Goal: Information Seeking & Learning: Learn about a topic

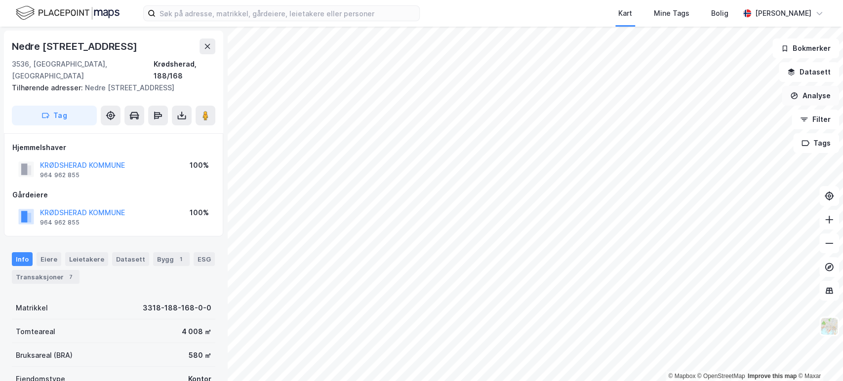
click at [810, 92] on button "Analyse" at bounding box center [809, 96] width 57 height 20
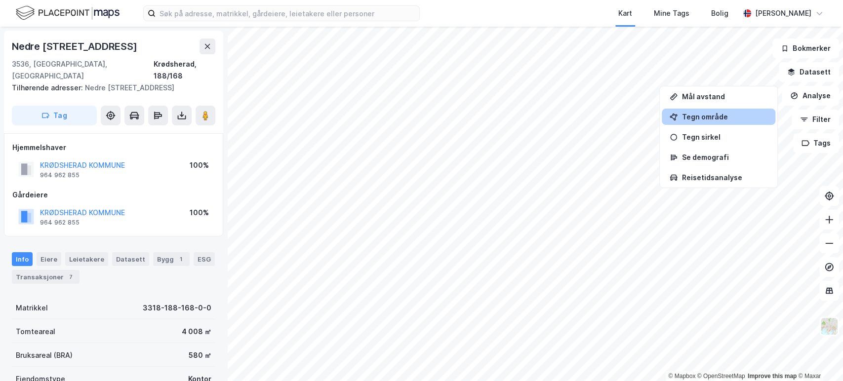
click at [728, 117] on div "Tegn område" at bounding box center [724, 117] width 86 height 8
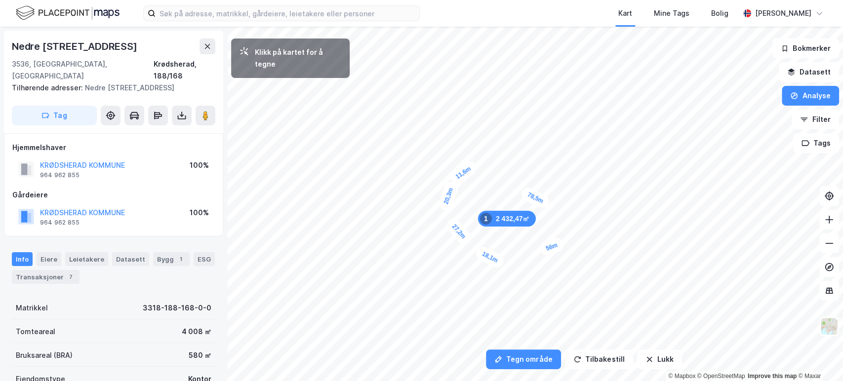
click at [472, 168] on div "11,6m" at bounding box center [463, 173] width 32 height 28
drag, startPoint x: 490, startPoint y: 171, endPoint x: 499, endPoint y: 168, distance: 9.2
click at [499, 168] on div "15,1m" at bounding box center [485, 168] width 29 height 15
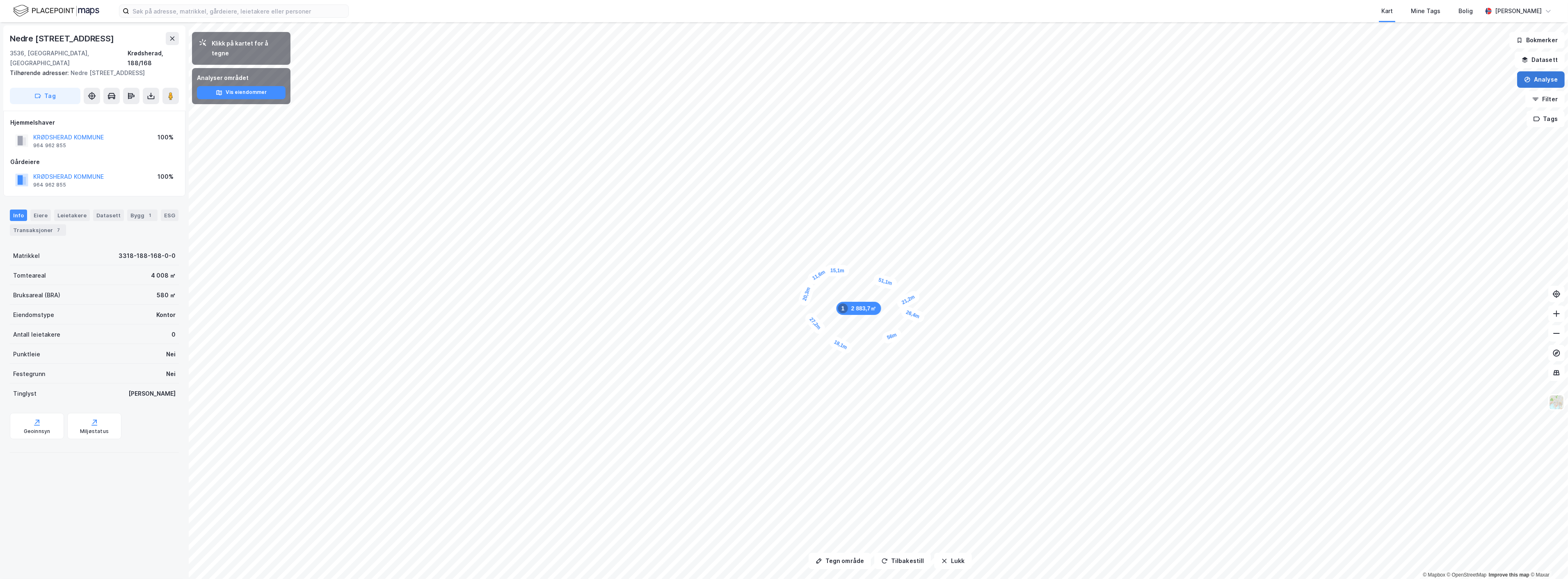
click at [700, 76] on icon "button" at bounding box center [1527, 80] width 7 height 7
click at [700, 63] on button "Datasett" at bounding box center [1540, 60] width 50 height 17
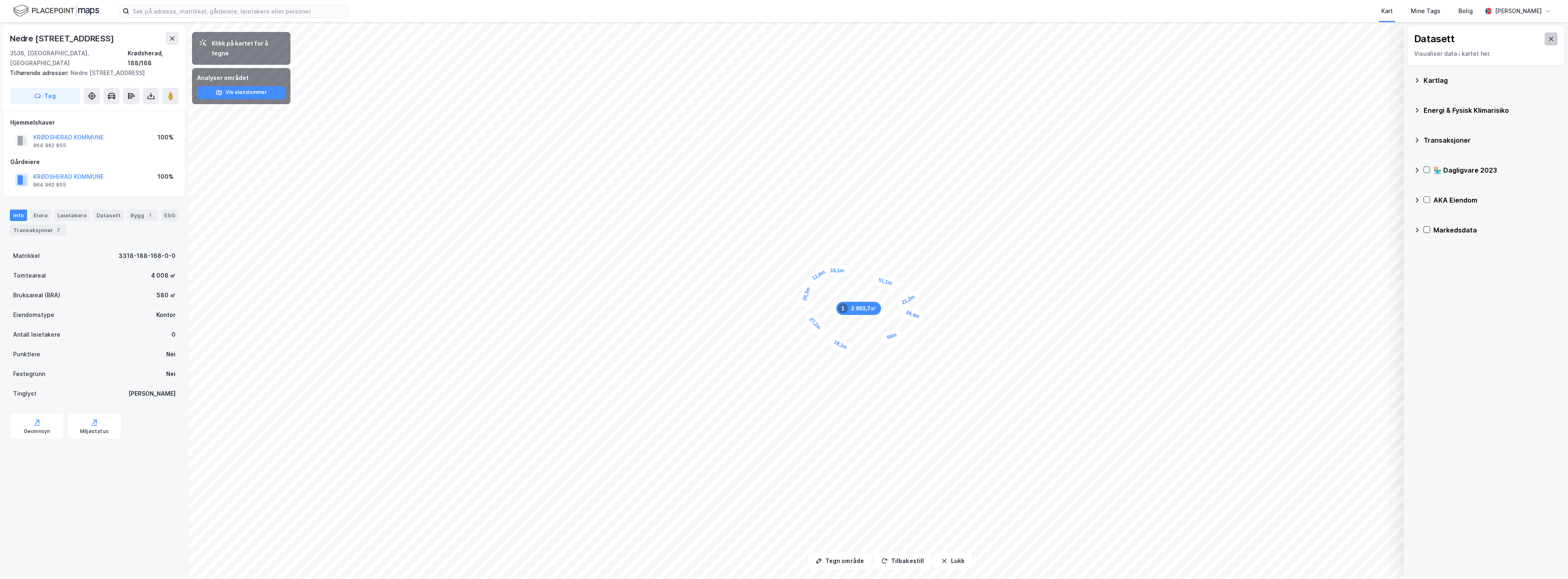
click at [700, 33] on button at bounding box center [1551, 39] width 13 height 13
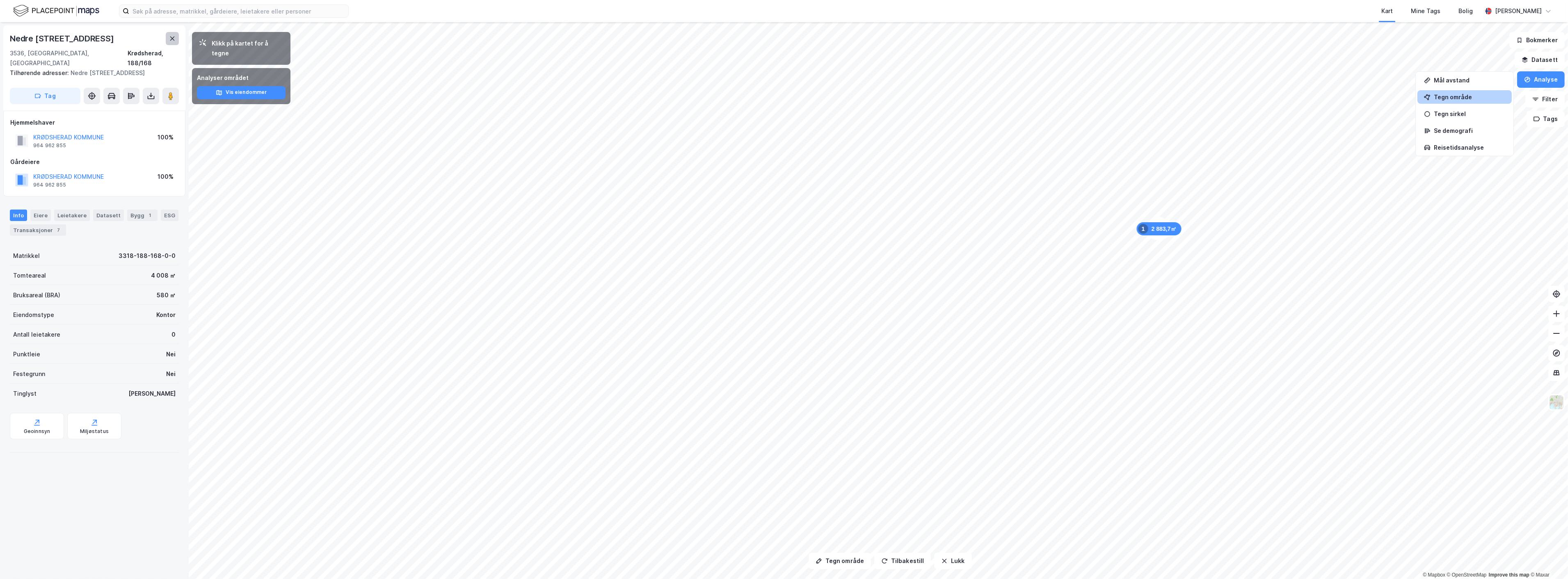
click at [171, 33] on button at bounding box center [172, 39] width 13 height 13
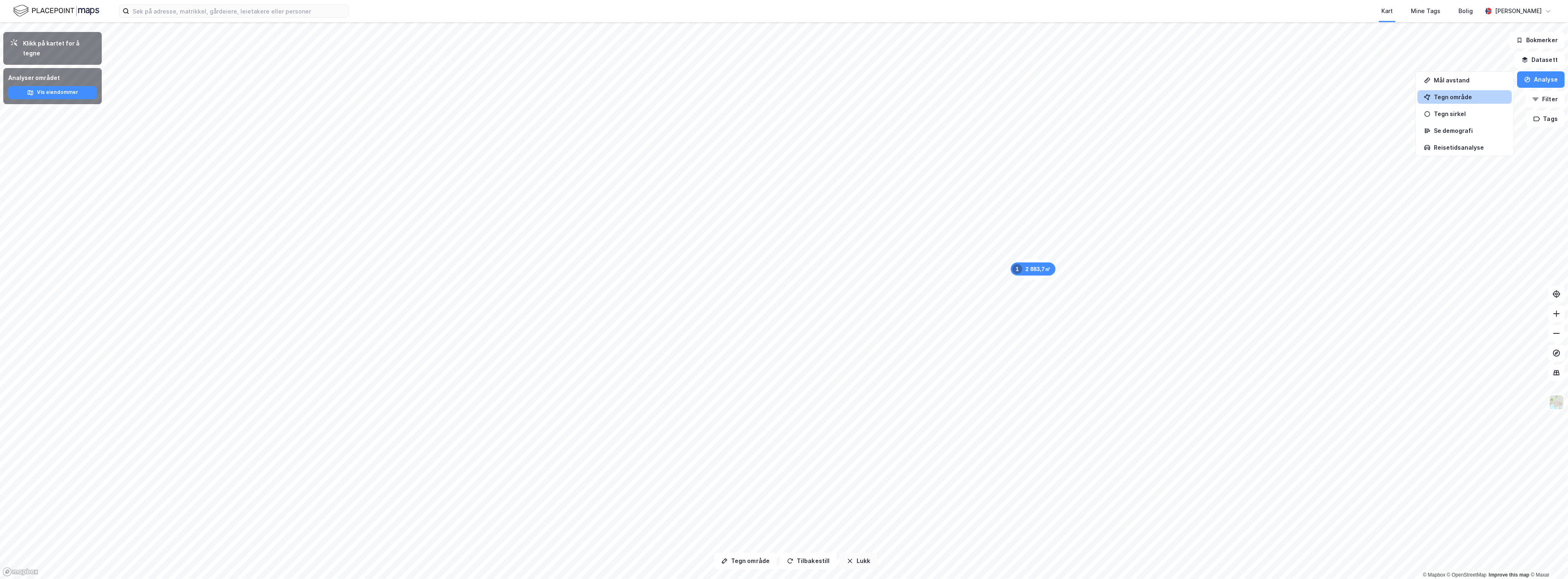
click at [700, 316] on button "Lukk" at bounding box center [858, 561] width 37 height 17
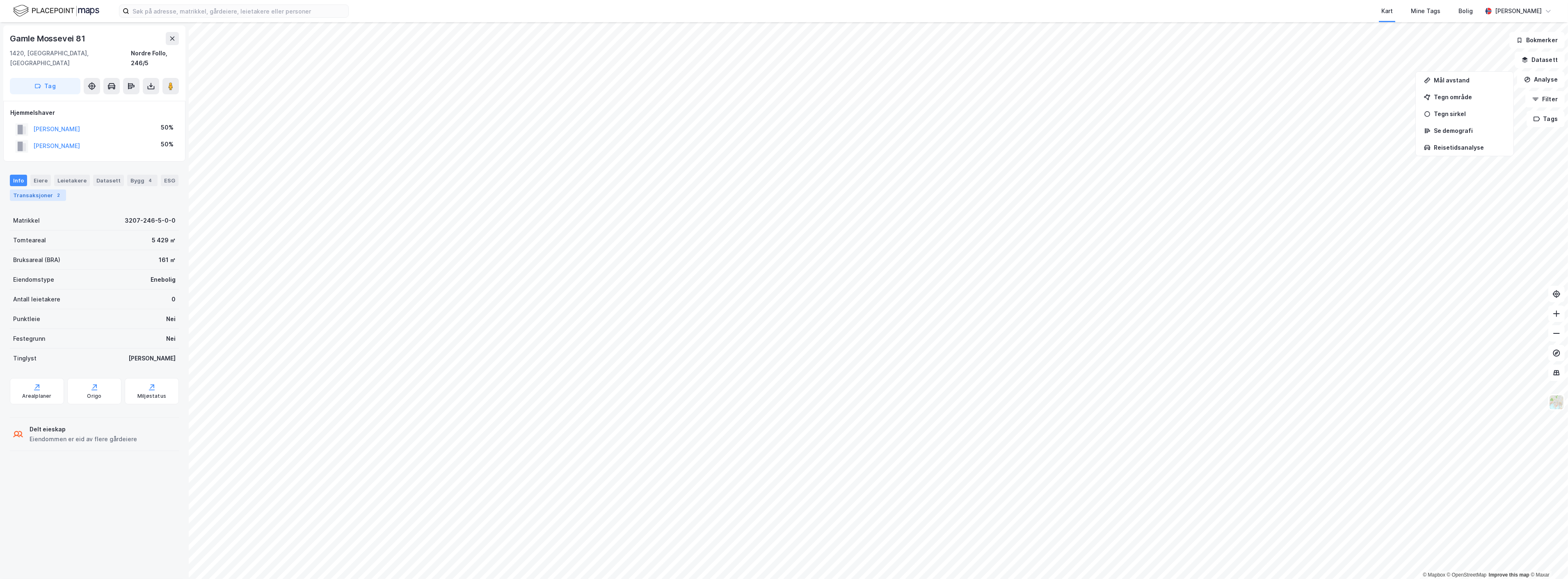
click at [49, 189] on div "Transaksjoner 2" at bounding box center [38, 195] width 57 height 12
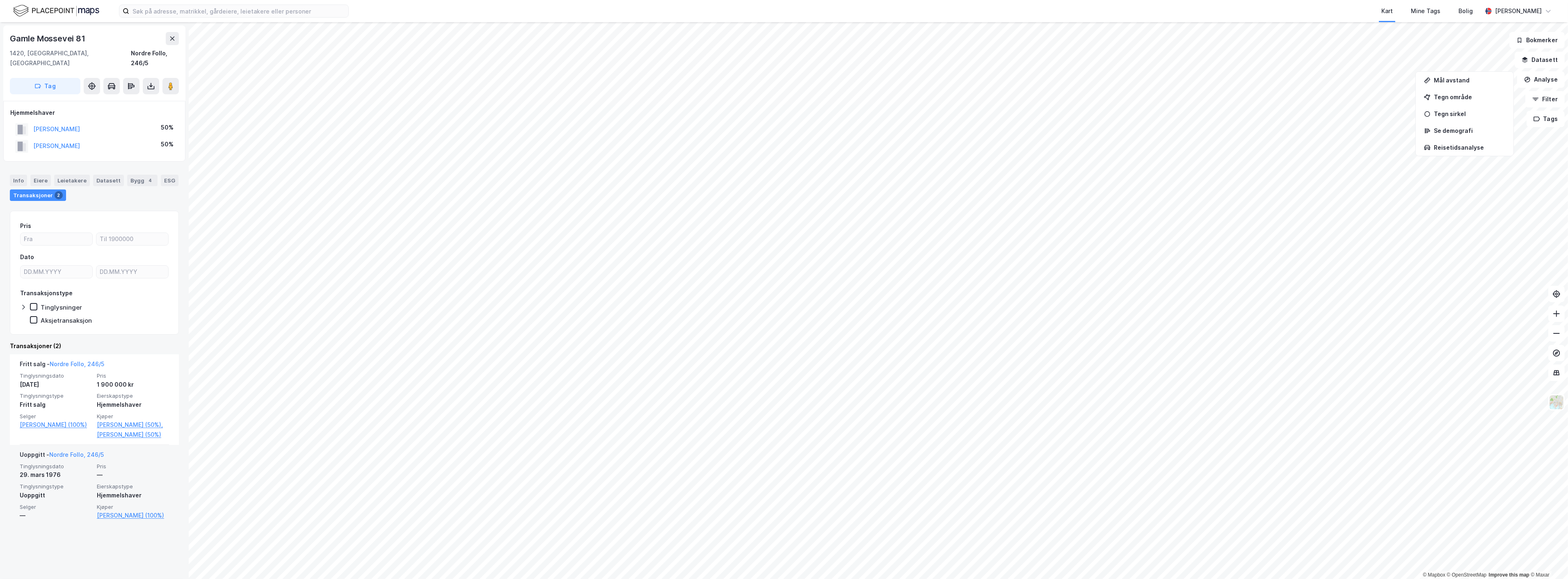
drag, startPoint x: 27, startPoint y: 438, endPoint x: 32, endPoint y: 513, distance: 75.2
click at [32, 316] on div "—" at bounding box center [56, 516] width 72 height 10
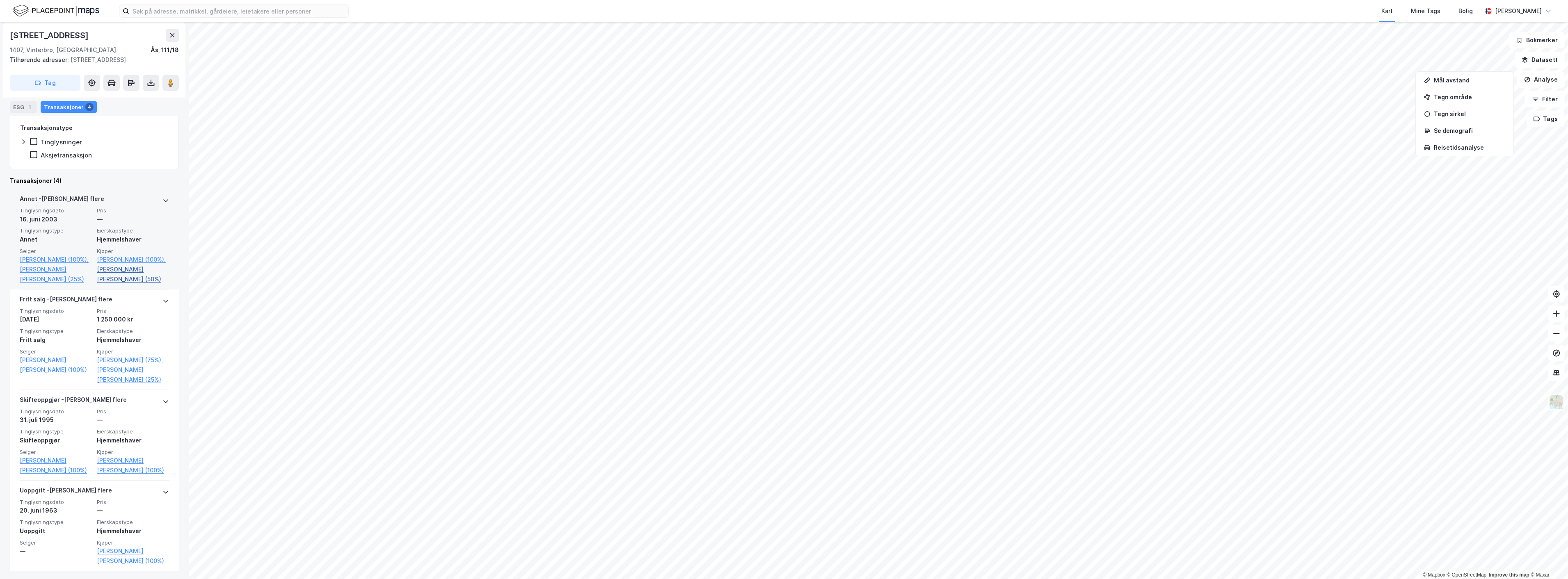
scroll to position [150, 0]
